Goal: Task Accomplishment & Management: Manage account settings

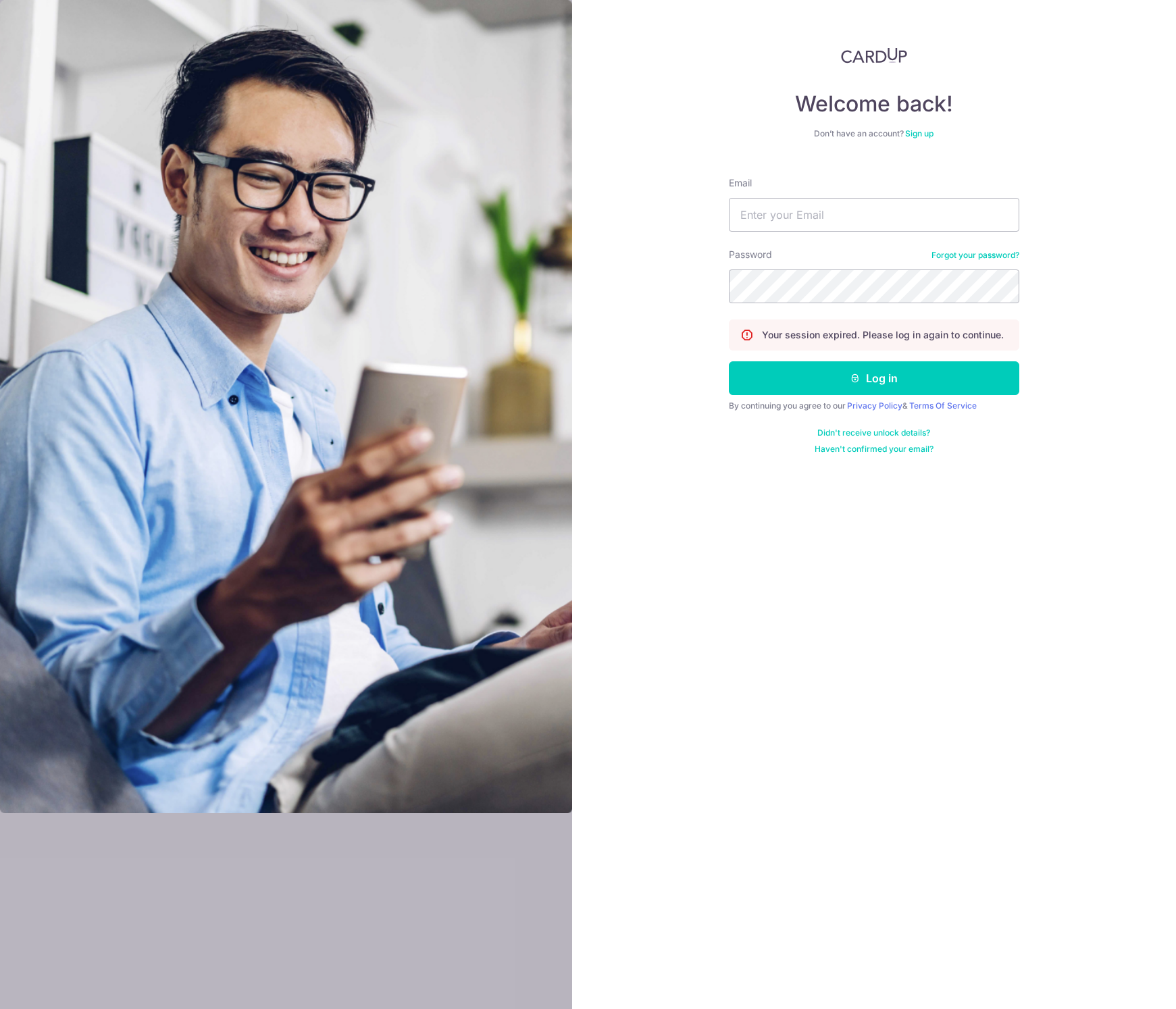
type input "[EMAIL_ADDRESS][DOMAIN_NAME]"
click at [728, 362] on button "Log in" at bounding box center [873, 378] width 291 height 34
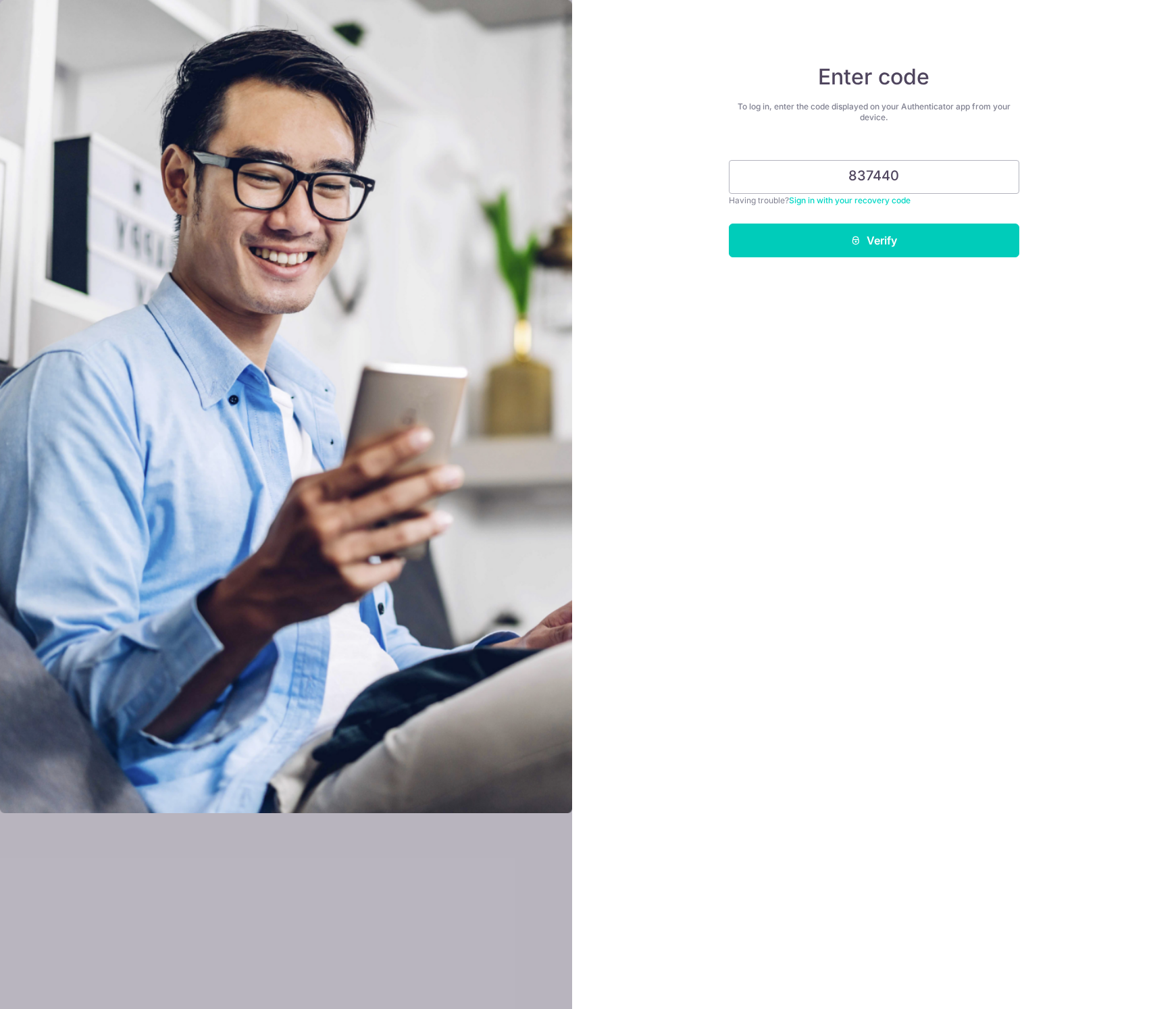
type input "837440"
click at [728, 224] on button "Verify" at bounding box center [873, 240] width 291 height 34
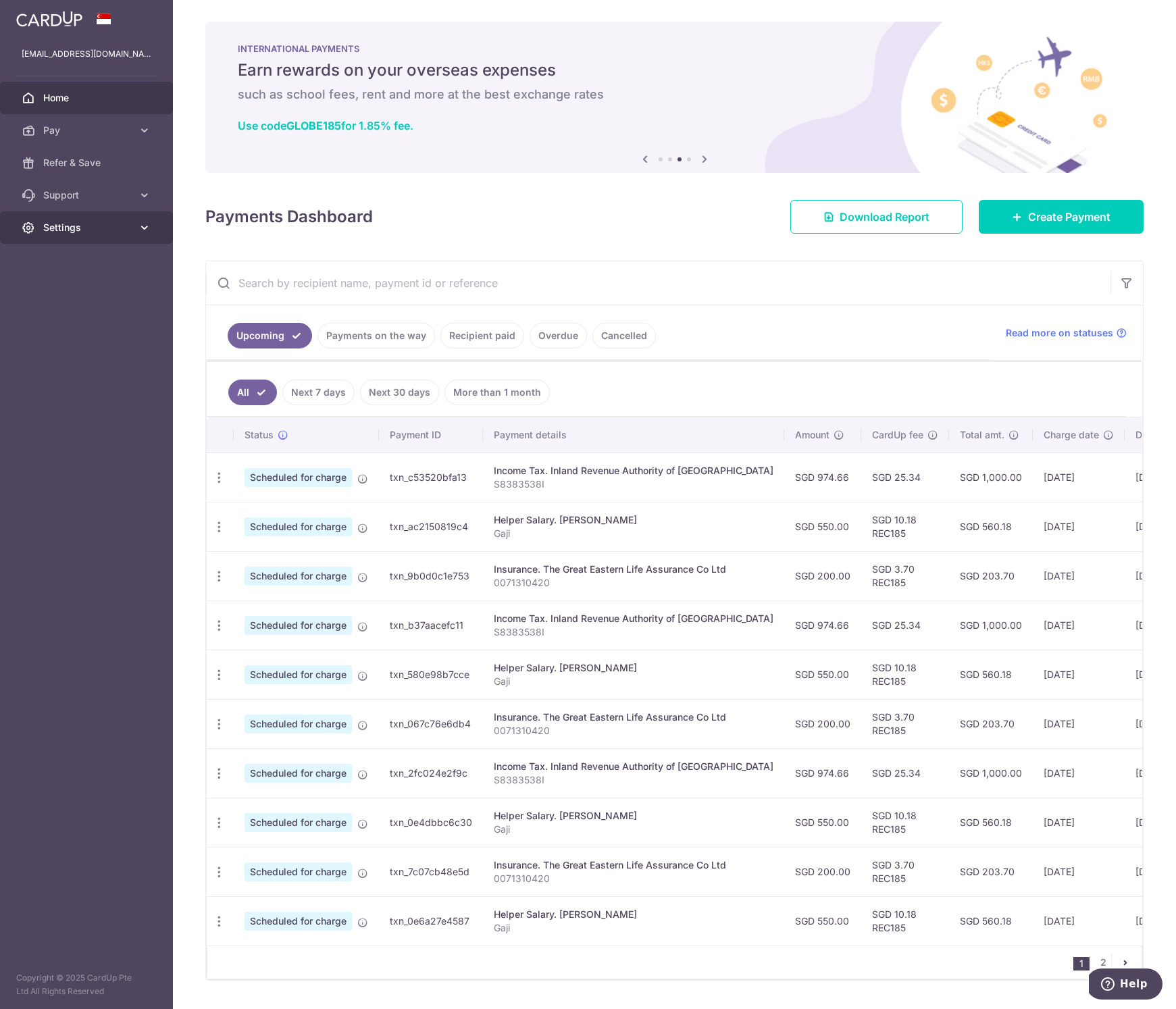
click at [140, 226] on icon at bounding box center [145, 228] width 14 height 14
click at [106, 284] on link "Logout" at bounding box center [86, 292] width 173 height 33
